Goal: Information Seeking & Learning: Check status

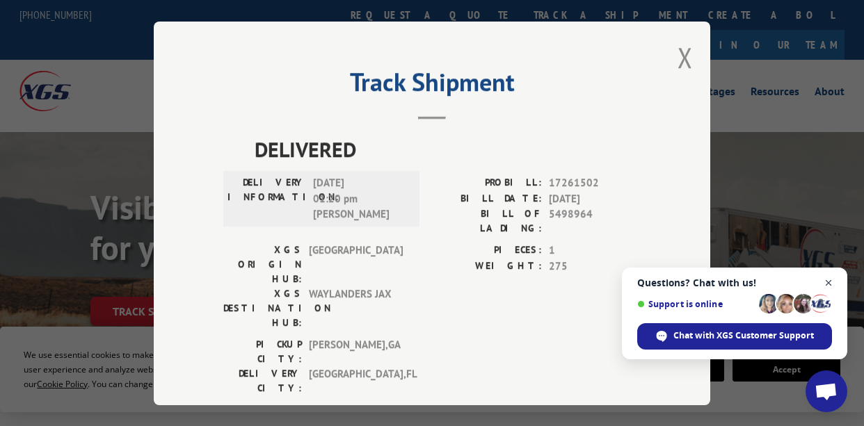
click at [831, 281] on span "Close chat" at bounding box center [828, 283] width 17 height 17
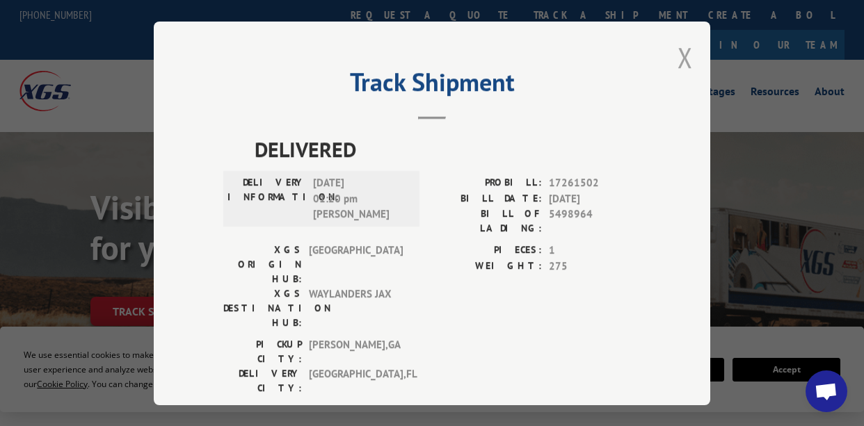
click at [682, 50] on button "Close modal" at bounding box center [684, 57] width 15 height 37
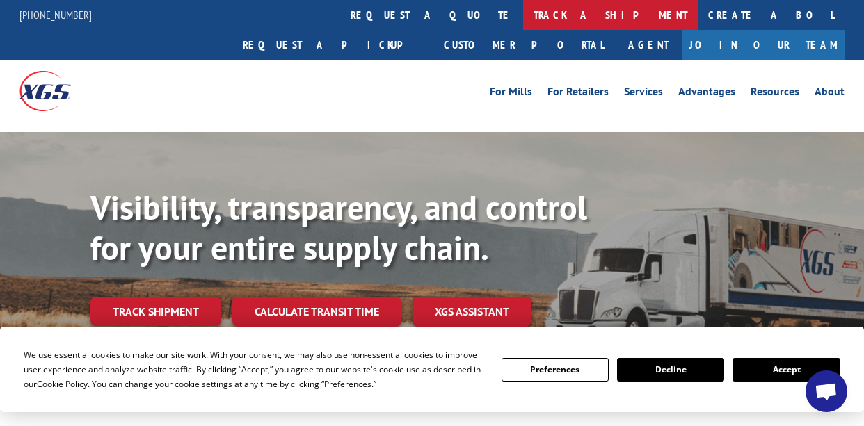
click at [523, 13] on link "track a shipment" at bounding box center [610, 15] width 175 height 30
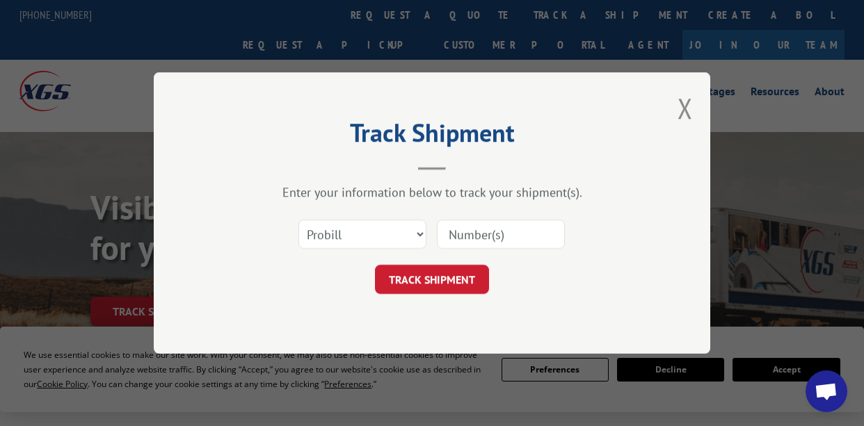
click at [471, 232] on input at bounding box center [501, 234] width 128 height 29
paste input "17261502"
type input "17261502"
click at [431, 277] on button "TRACK SHIPMENT" at bounding box center [432, 279] width 114 height 29
